Goal: Task Accomplishment & Management: Complete application form

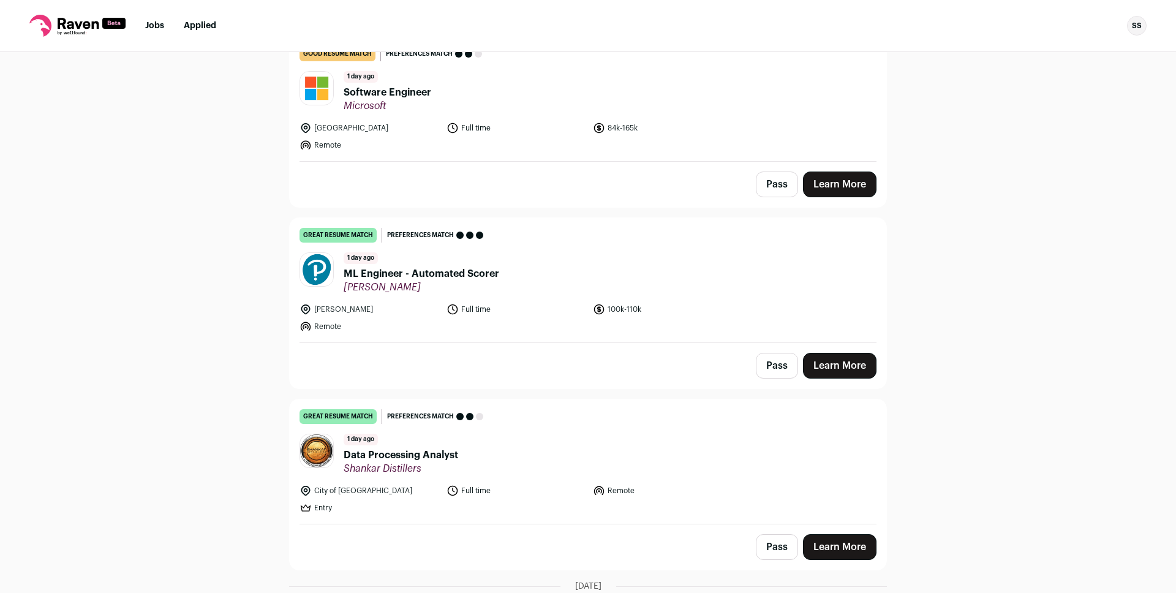
scroll to position [116, 0]
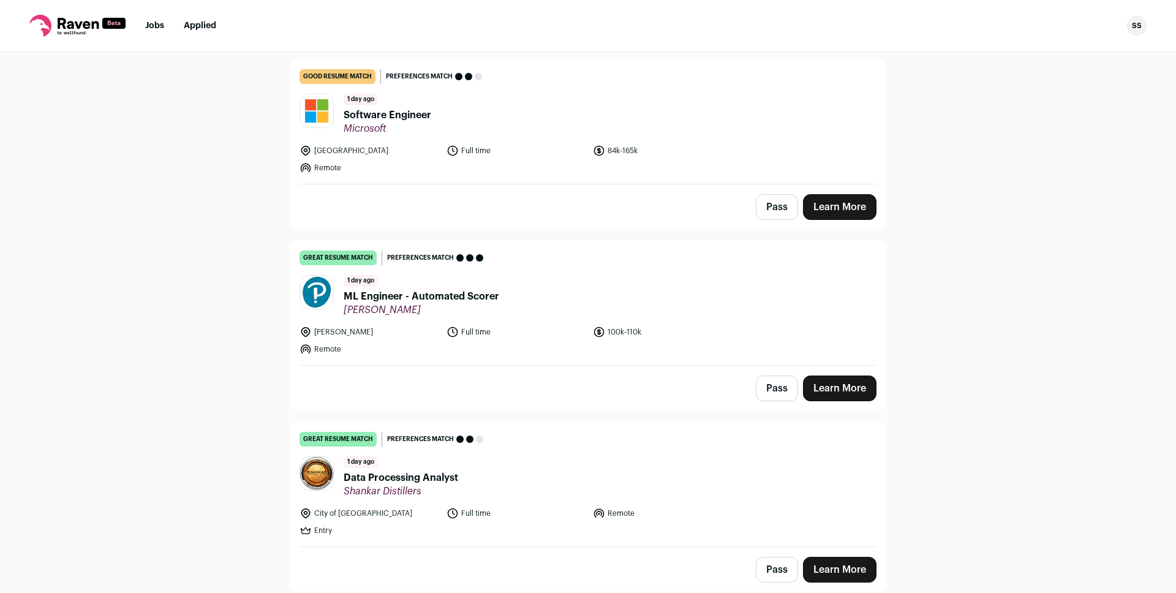
click at [410, 292] on span "ML Engineer - Automated Scorer" at bounding box center [422, 296] width 156 height 15
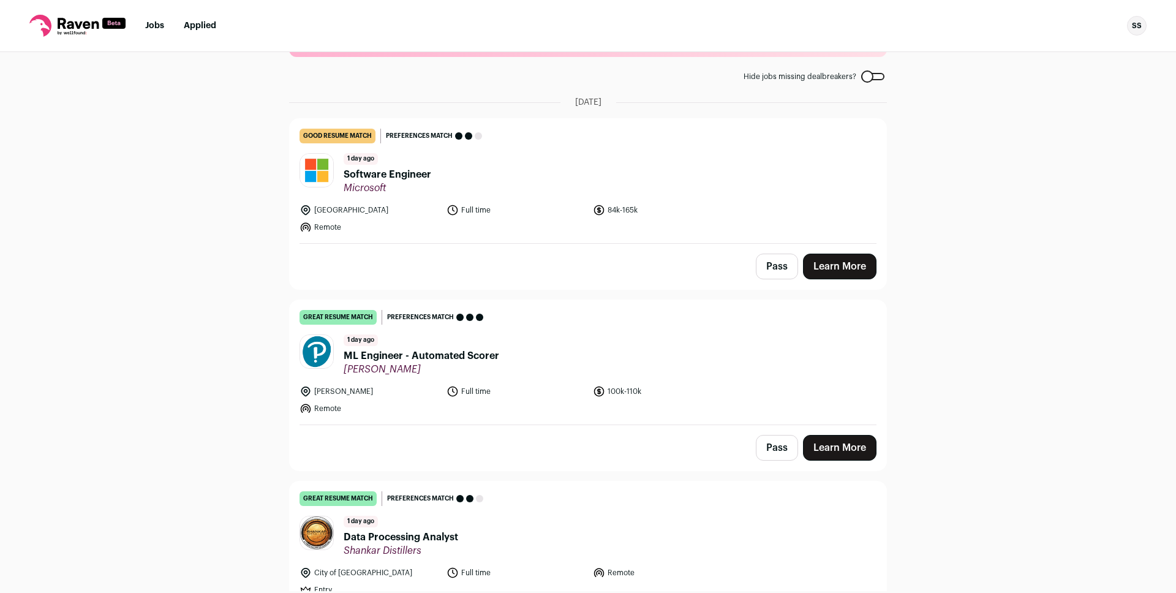
scroll to position [56, 0]
click at [382, 174] on span "Software Engineer" at bounding box center [388, 175] width 88 height 15
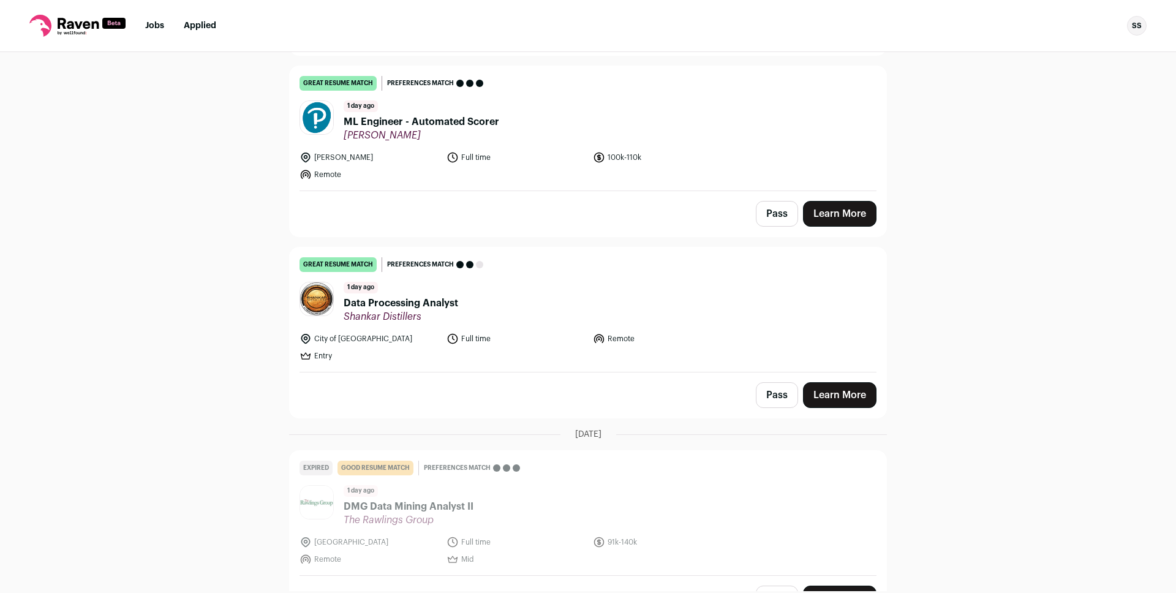
scroll to position [349, 0]
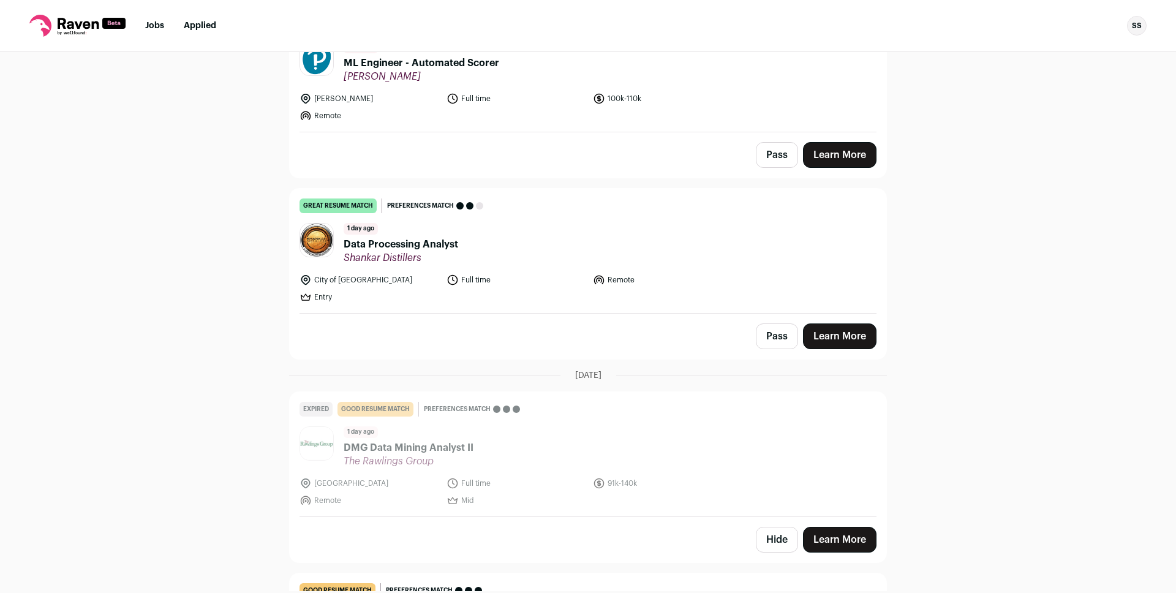
click at [390, 242] on span "Data Processing Analyst" at bounding box center [401, 244] width 115 height 15
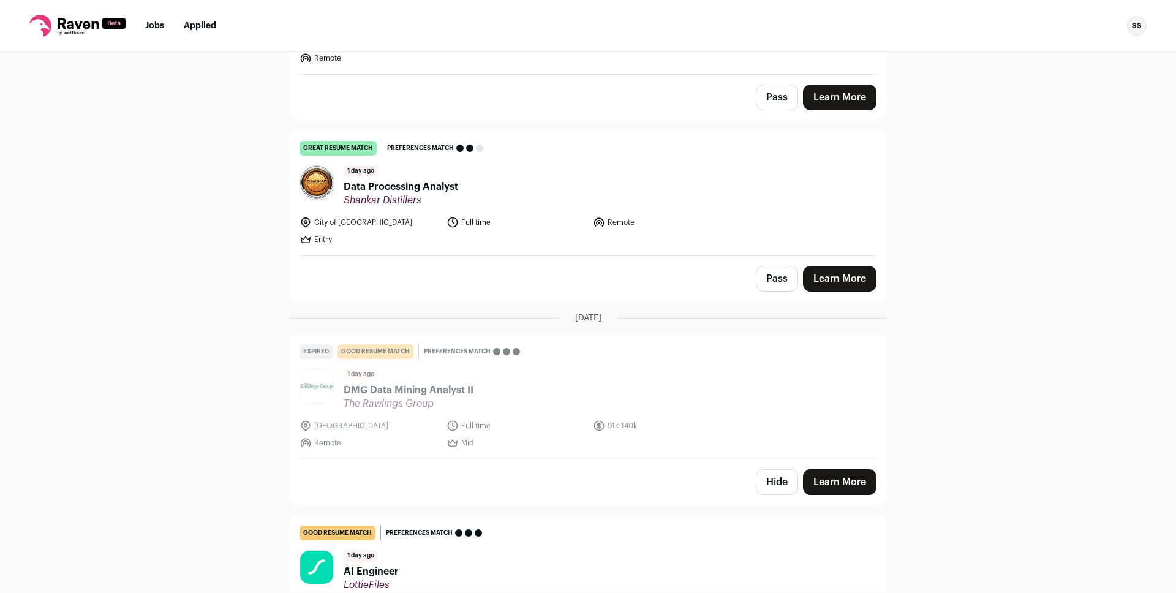
scroll to position [732, 0]
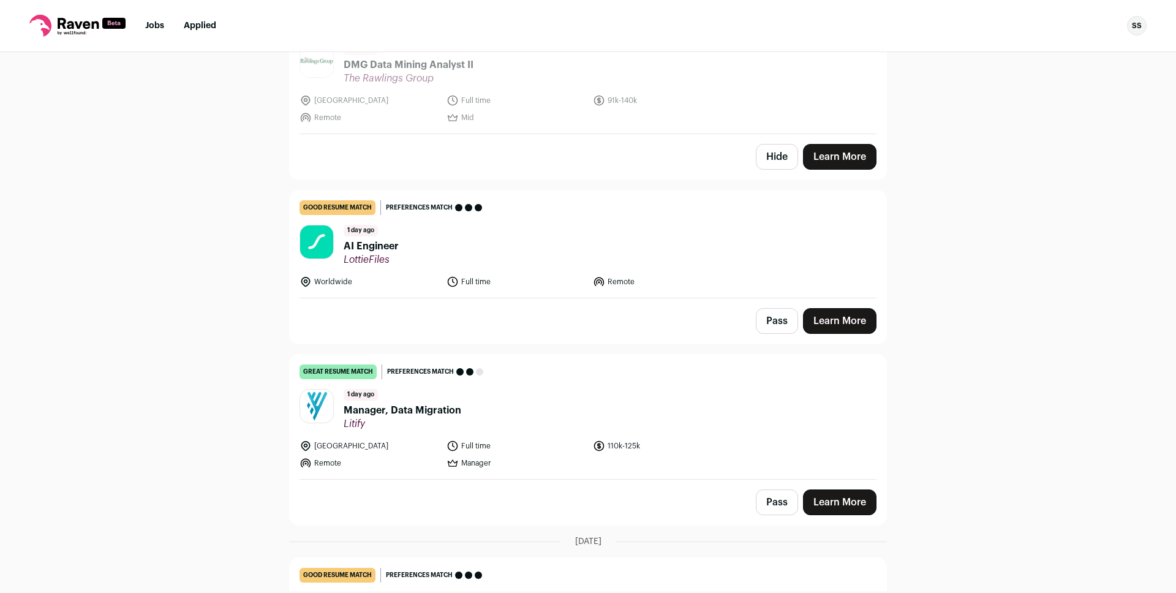
click at [368, 240] on span "AI Engineer" at bounding box center [371, 246] width 55 height 15
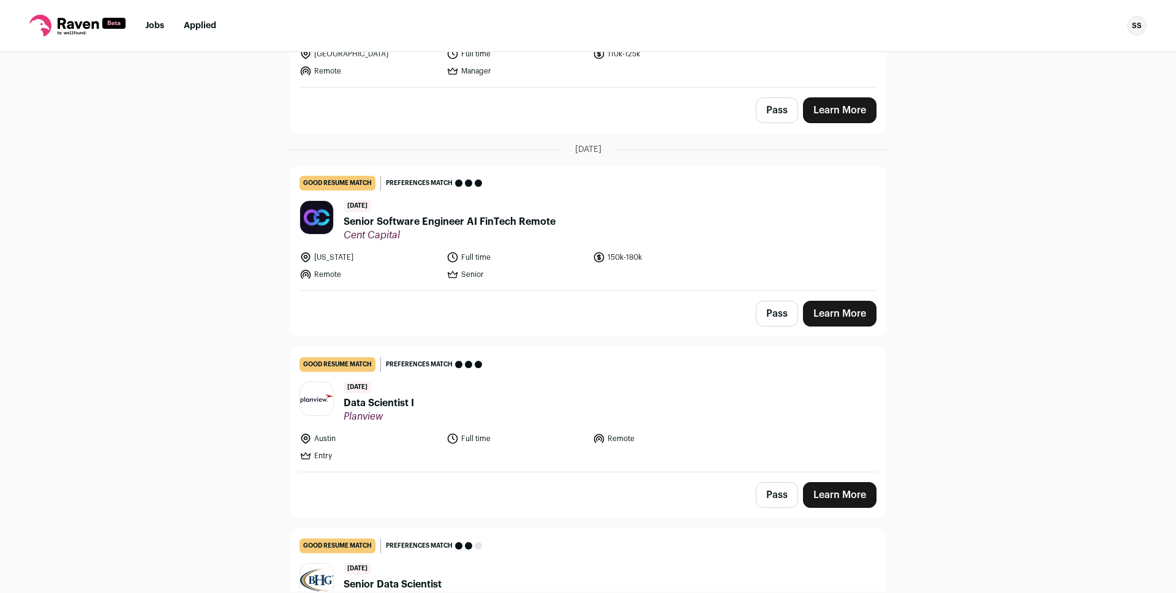
scroll to position [1186, 0]
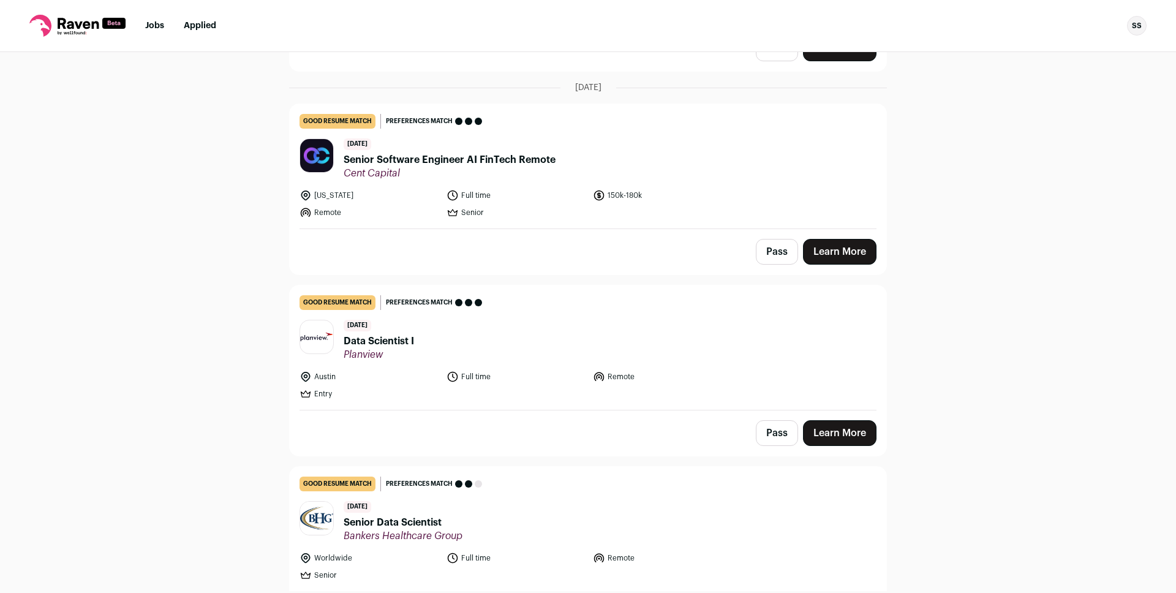
click at [373, 340] on span "Data Scientist I" at bounding box center [379, 341] width 70 height 15
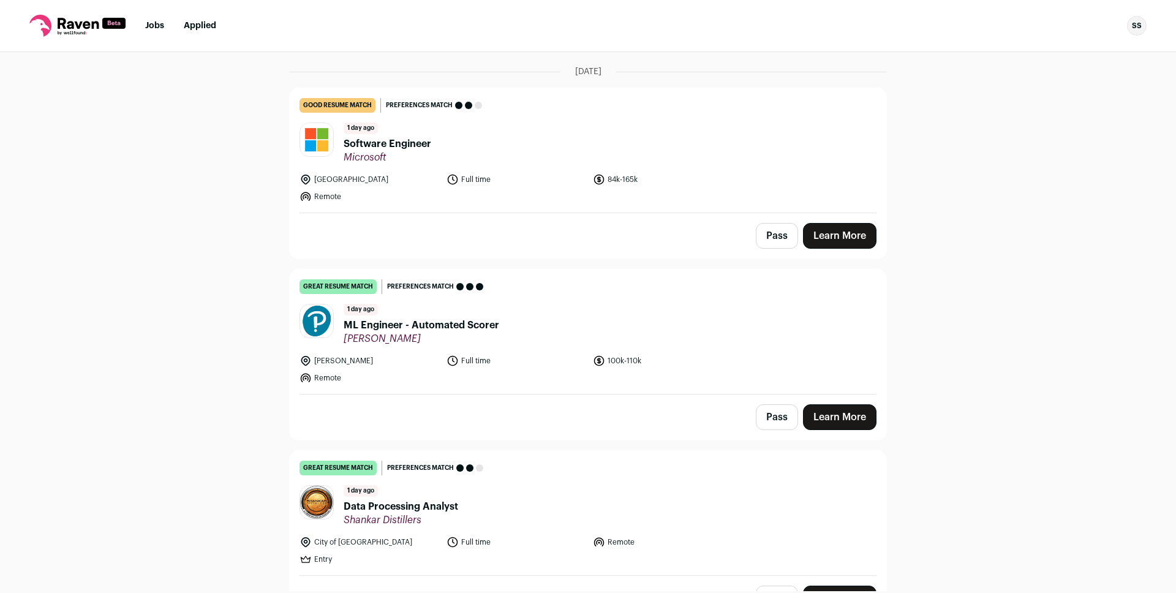
scroll to position [0, 0]
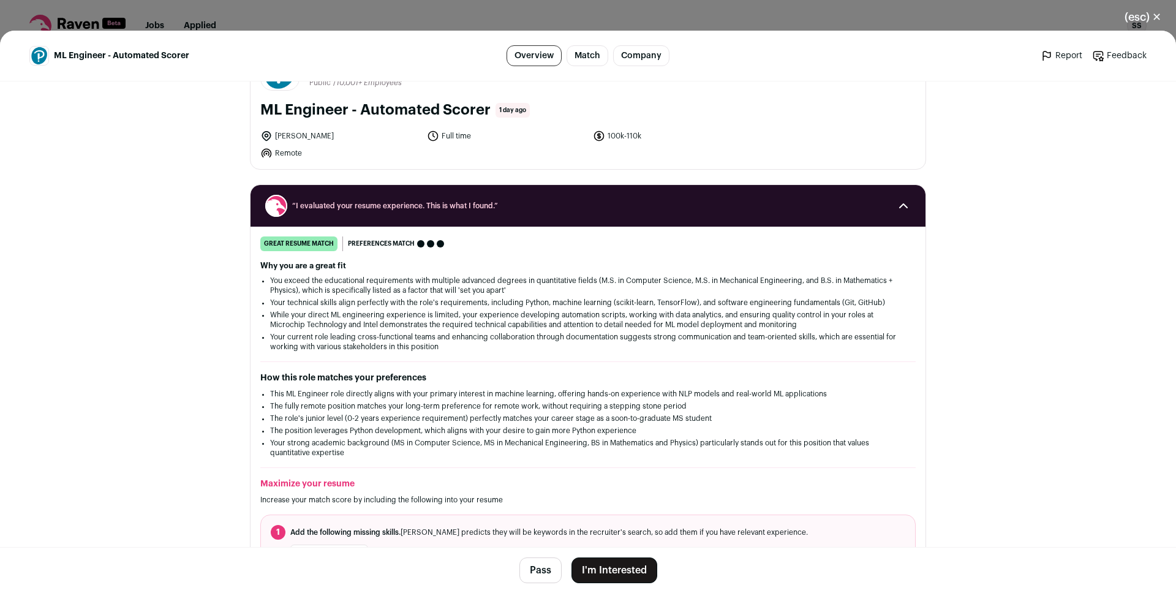
scroll to position [1043, 0]
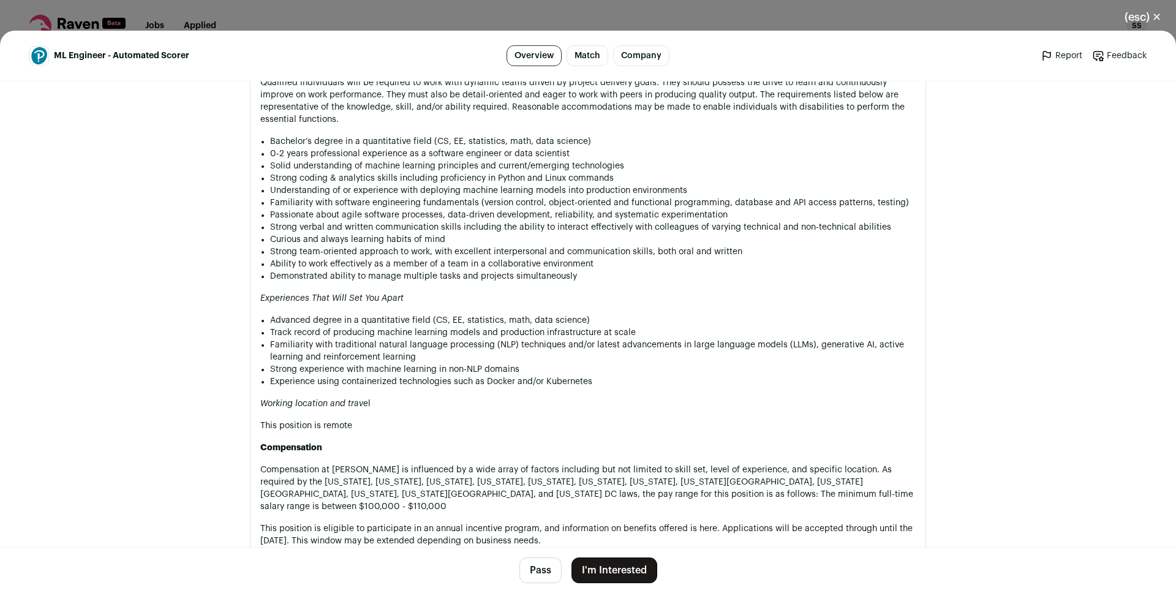
click at [395, 325] on li "Advanced degree in a quantitative field (CS, EE, statistics, math, data science)" at bounding box center [593, 320] width 646 height 12
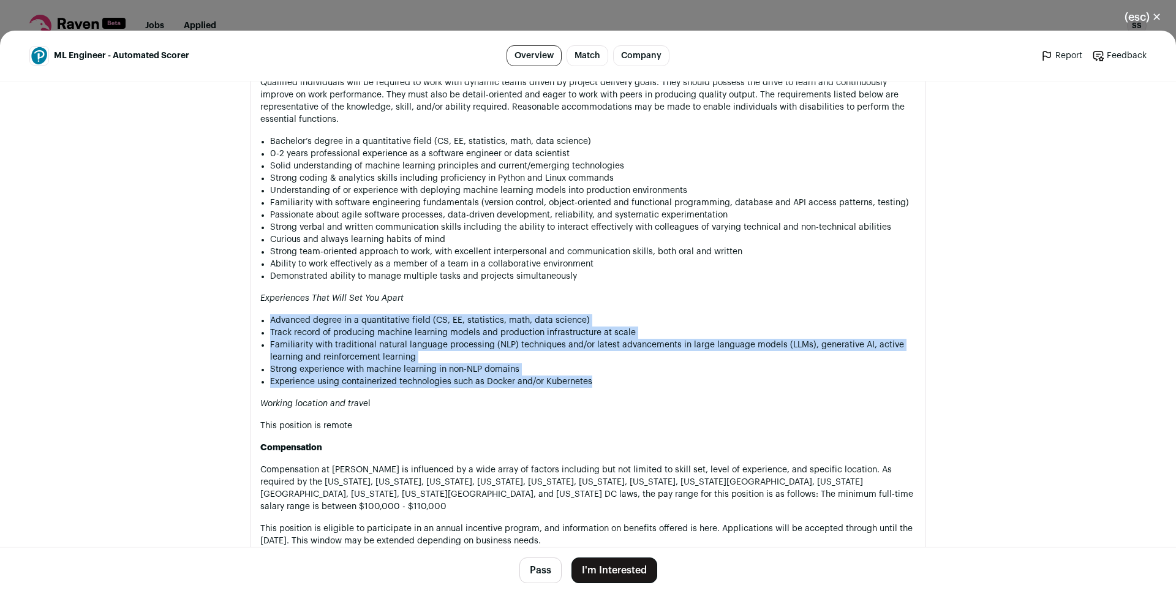
drag, startPoint x: 395, startPoint y: 325, endPoint x: 418, endPoint y: 382, distance: 61.3
click at [418, 382] on ul "Advanced degree in a quantitative field (CS, EE, statistics, math, data science…" at bounding box center [593, 351] width 646 height 74
click at [402, 369] on li "Strong experience with machine learning in non-NLP domains" at bounding box center [593, 369] width 646 height 12
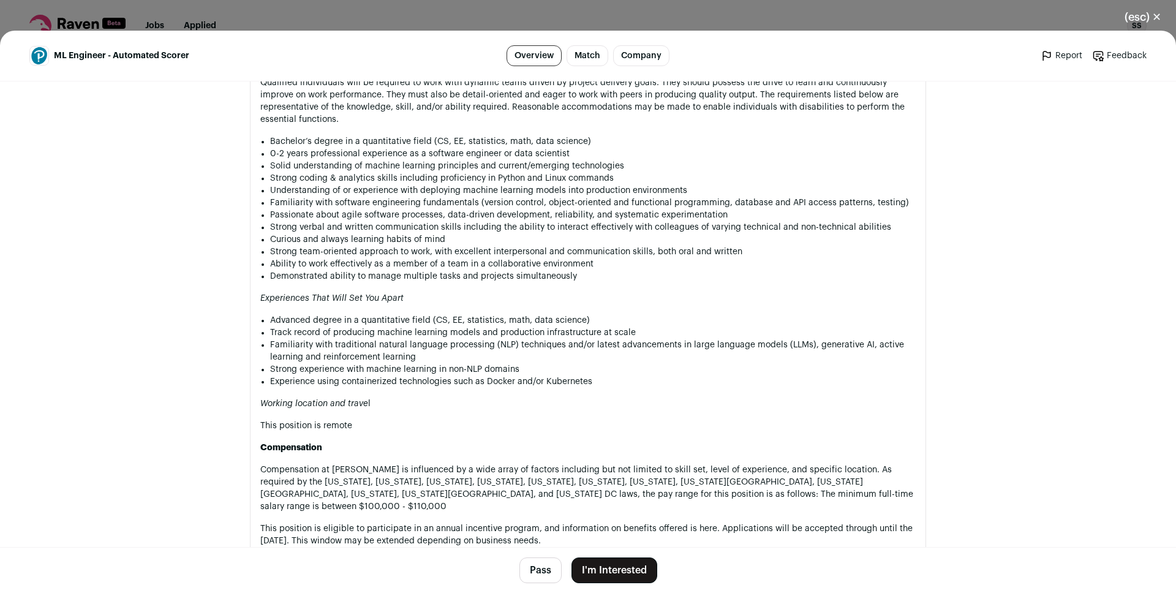
click at [602, 568] on button "I'm Interested" at bounding box center [615, 570] width 86 height 26
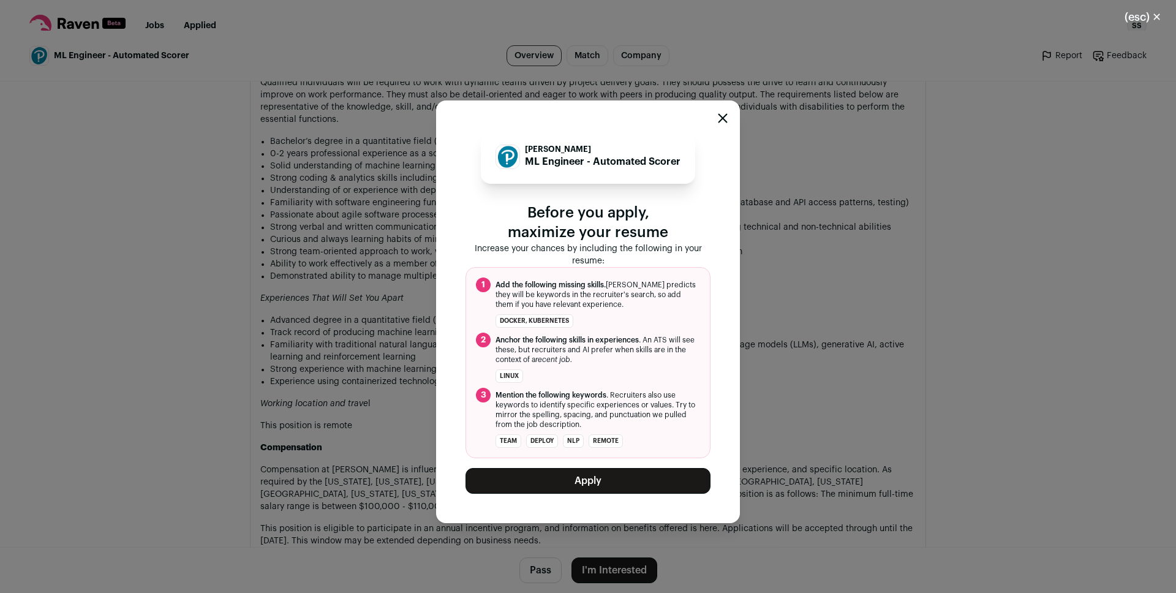
click at [566, 474] on button "Apply" at bounding box center [588, 481] width 245 height 26
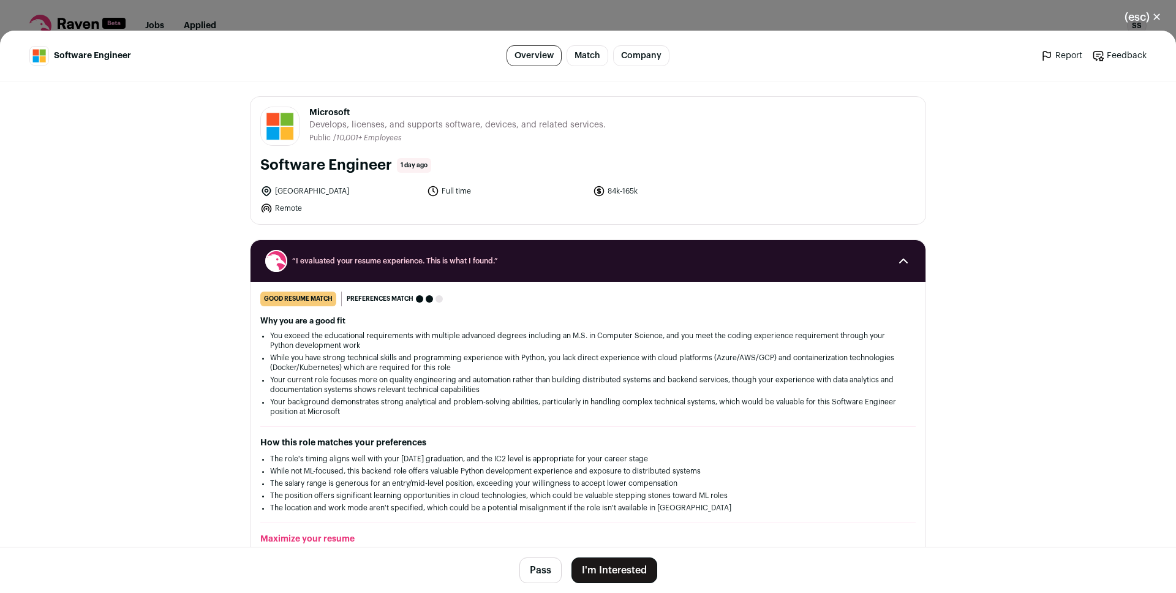
click at [627, 570] on button "I'm Interested" at bounding box center [615, 570] width 86 height 26
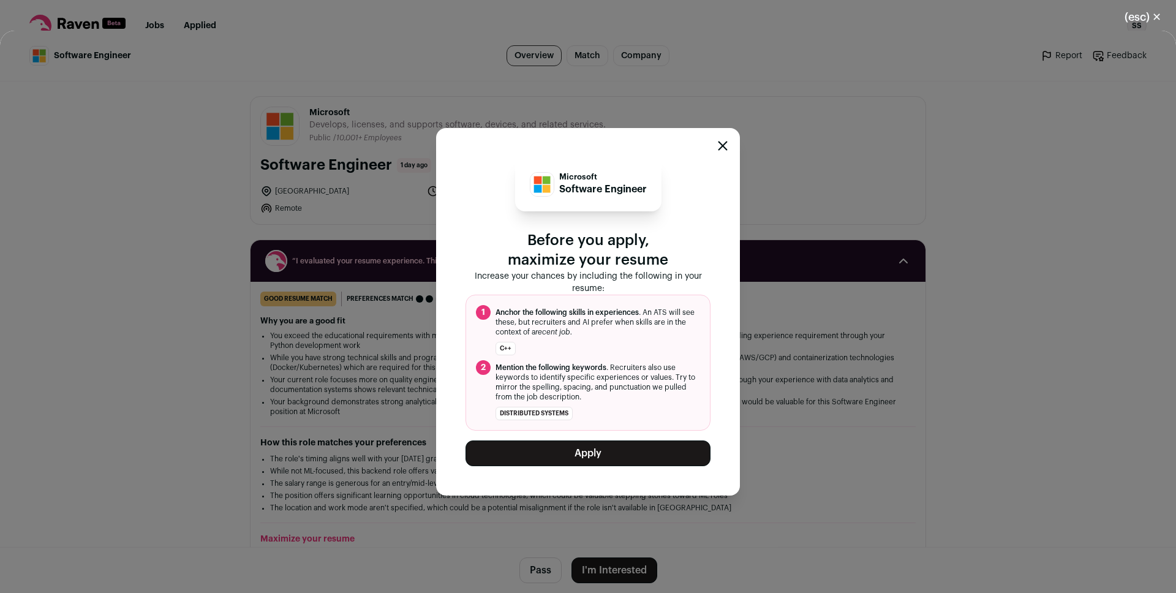
click at [574, 447] on button "Apply" at bounding box center [588, 453] width 245 height 26
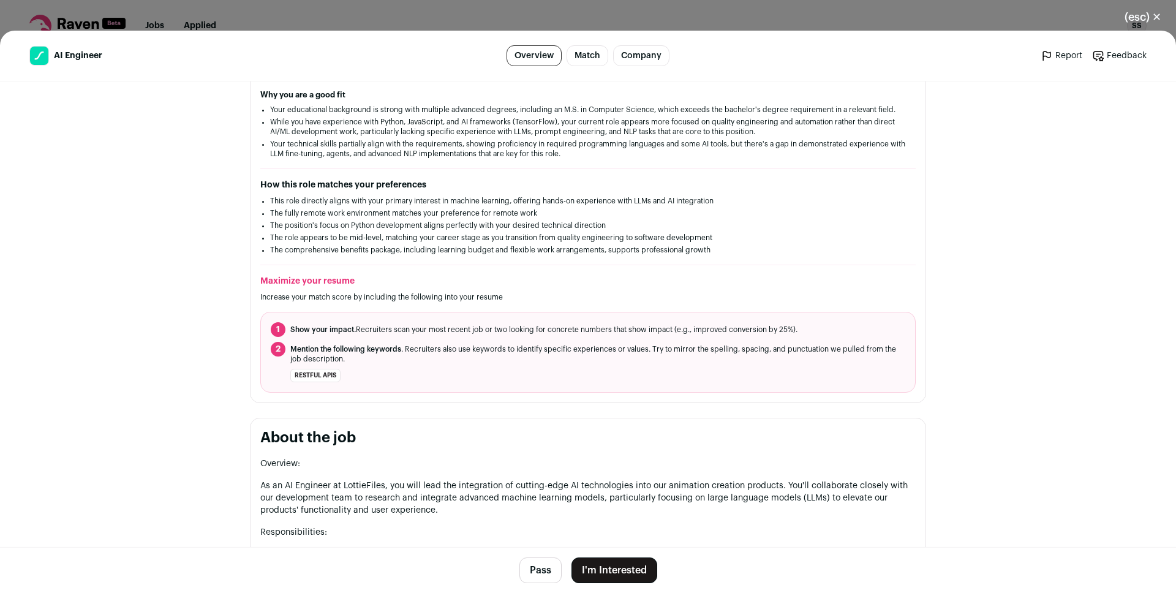
scroll to position [210, 0]
click at [610, 566] on button "I'm Interested" at bounding box center [615, 570] width 86 height 26
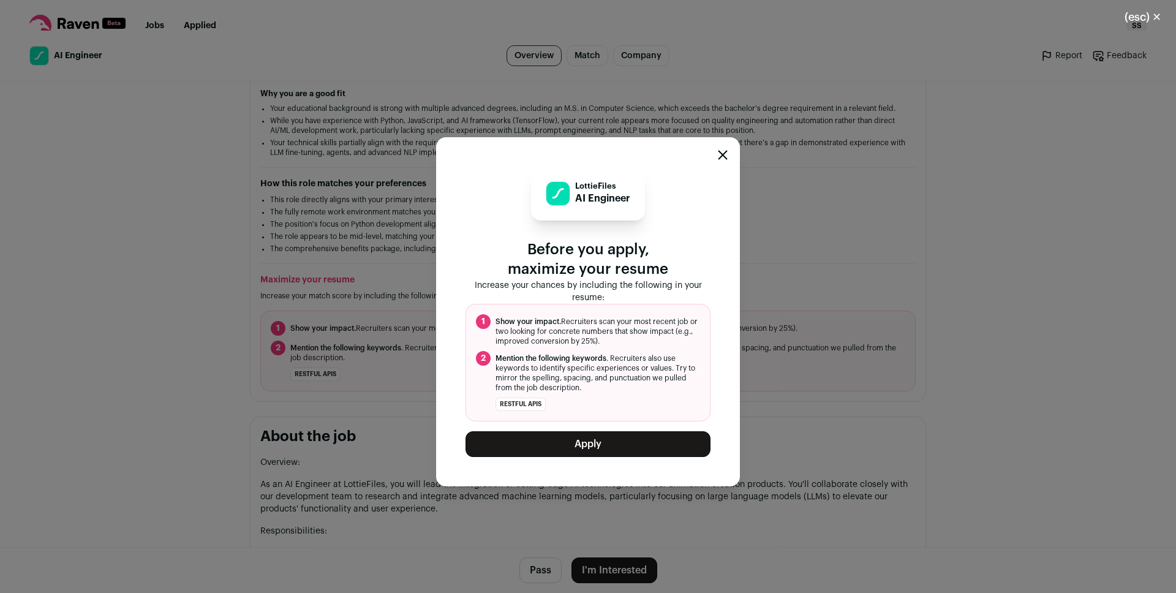
click at [623, 447] on button "Apply" at bounding box center [588, 444] width 245 height 26
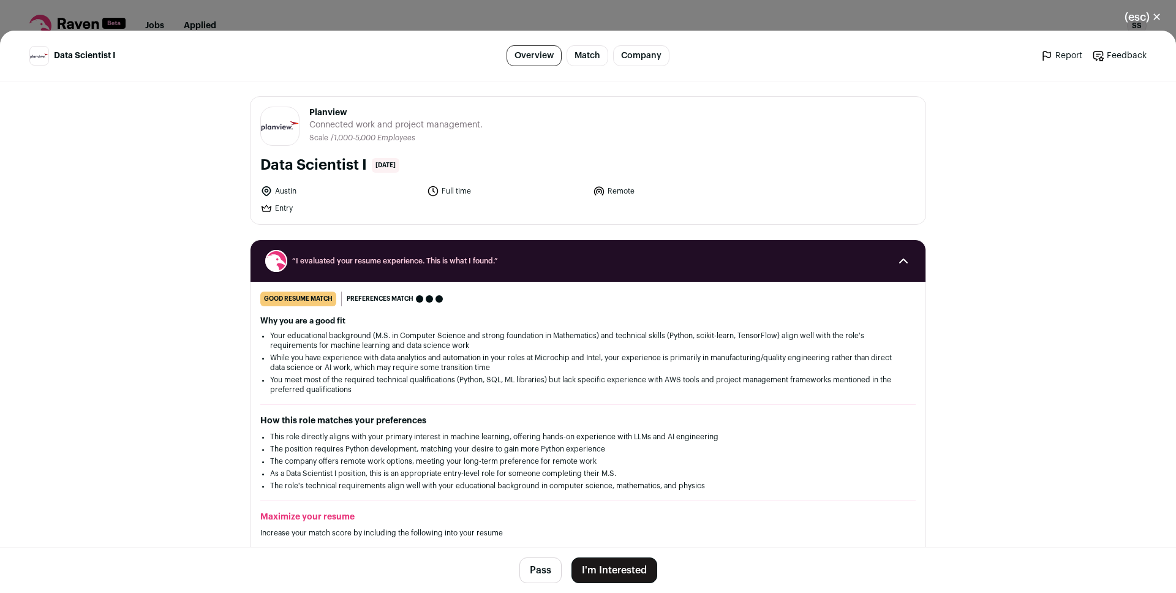
click at [619, 573] on button "I'm Interested" at bounding box center [615, 570] width 86 height 26
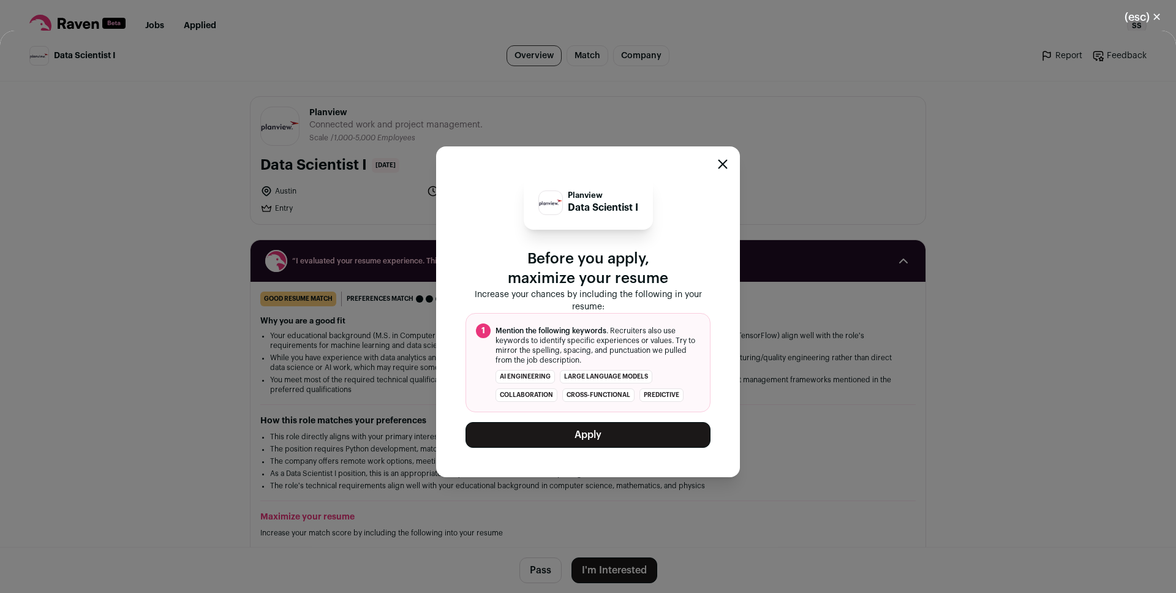
click at [612, 437] on button "Apply" at bounding box center [588, 435] width 245 height 26
